Goal: Information Seeking & Learning: Learn about a topic

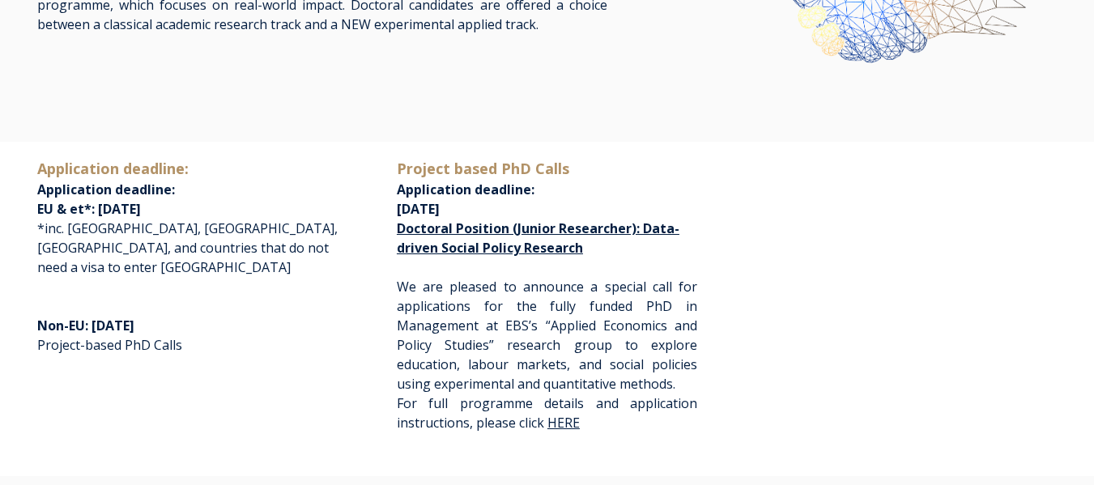
scroll to position [243, 0]
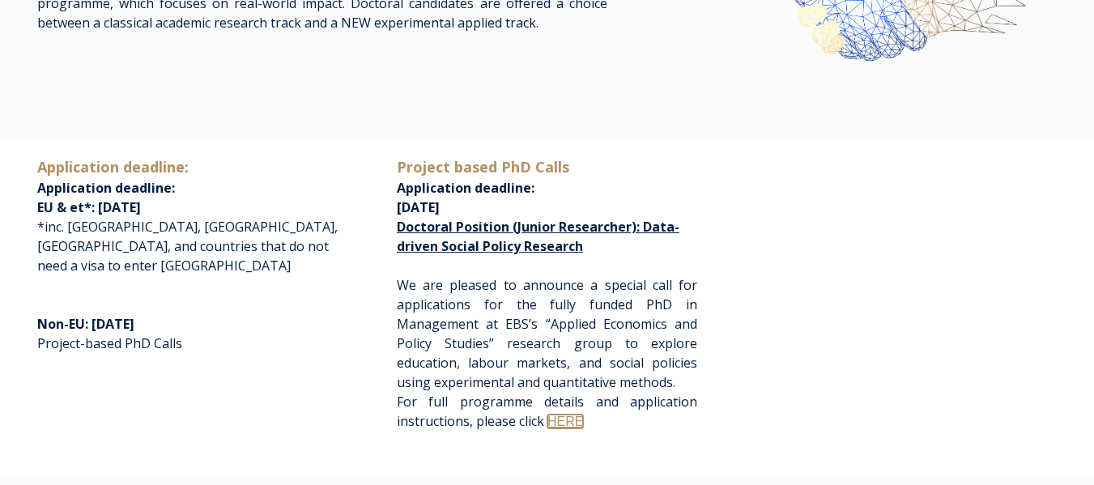
click at [565, 415] on link "HERE" at bounding box center [566, 422] width 36 height 14
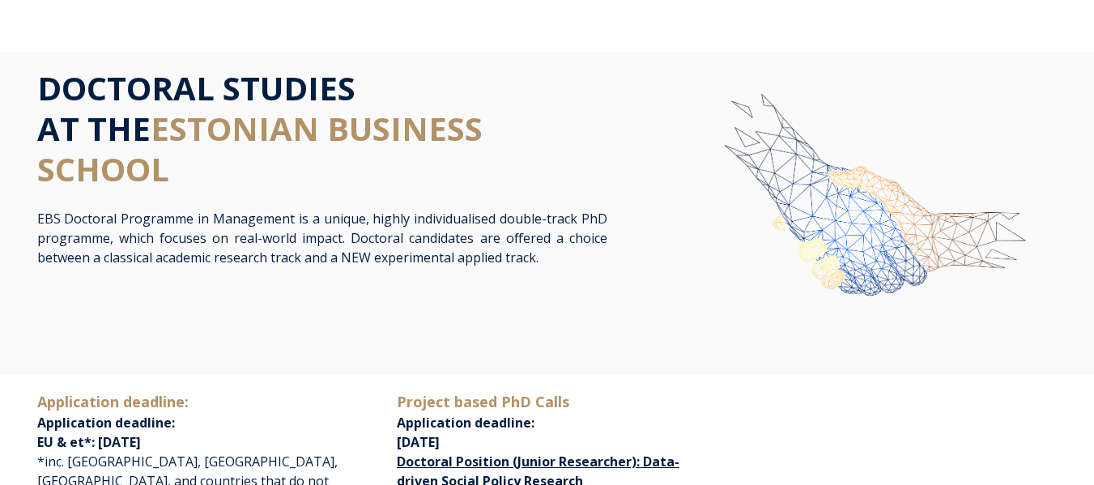
scroll to position [0, 0]
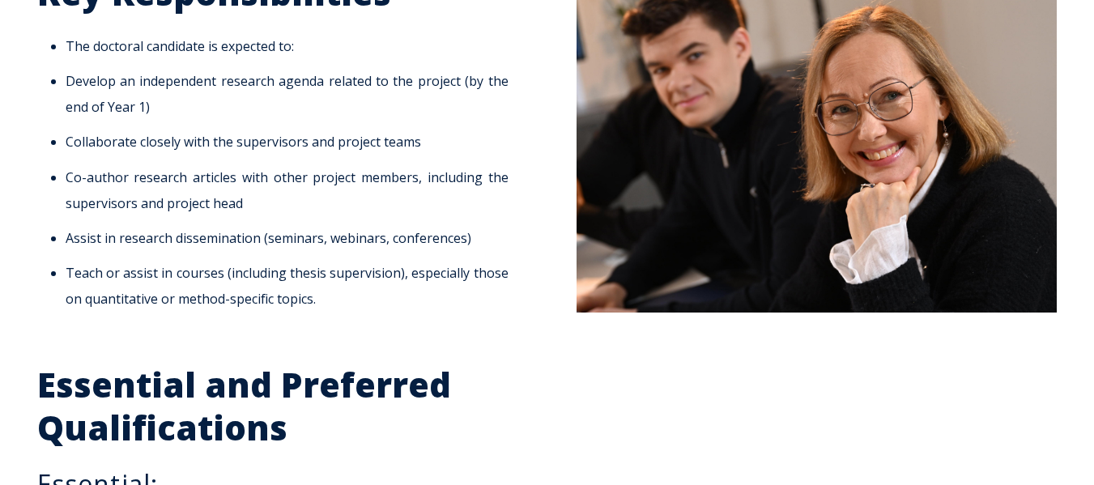
scroll to position [1215, 0]
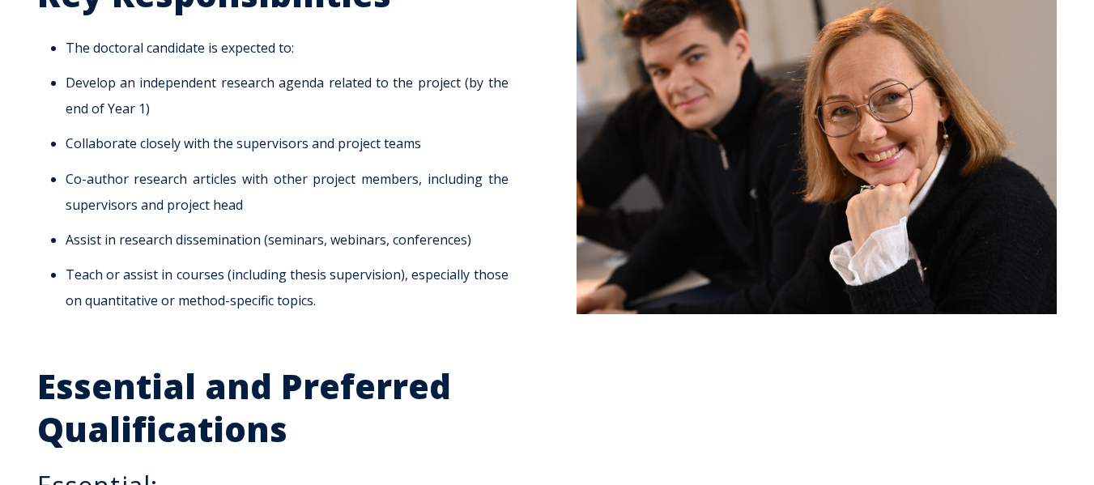
click at [374, 182] on li "Co-author research articles with other project members, including the superviso…" at bounding box center [287, 192] width 443 height 52
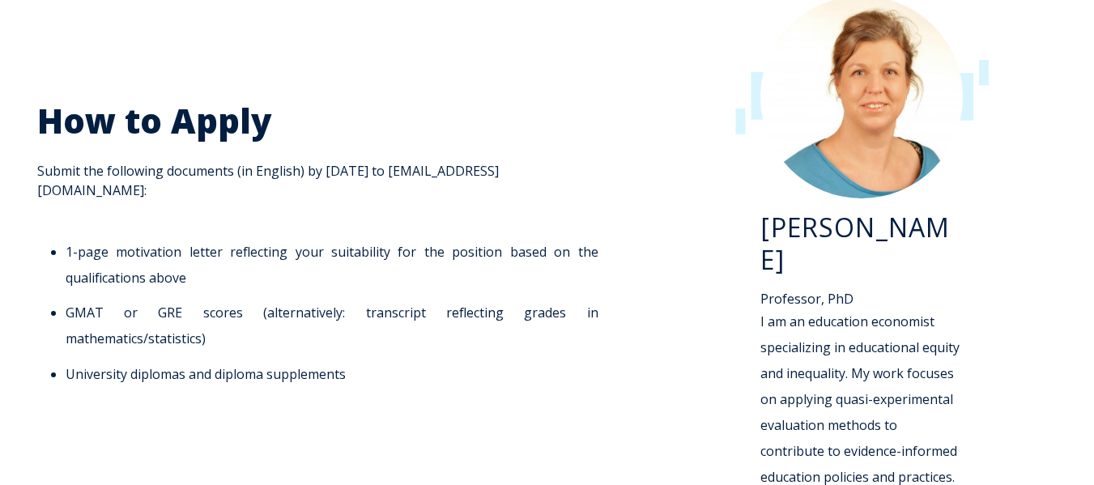
scroll to position [2161, 0]
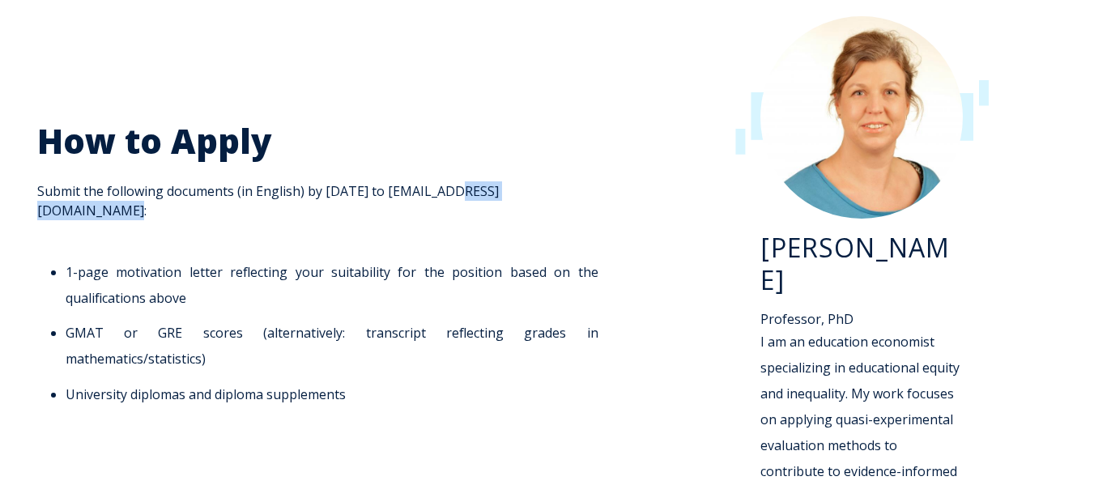
drag, startPoint x: 450, startPoint y: 202, endPoint x: 569, endPoint y: 200, distance: 119.1
click at [569, 200] on span "How to Apply Submit the following documents (in English) by 1 November 2025 to …" at bounding box center [322, 264] width 570 height 288
copy span "kaire.poder@ebs.ee"
